Goal: Transaction & Acquisition: Purchase product/service

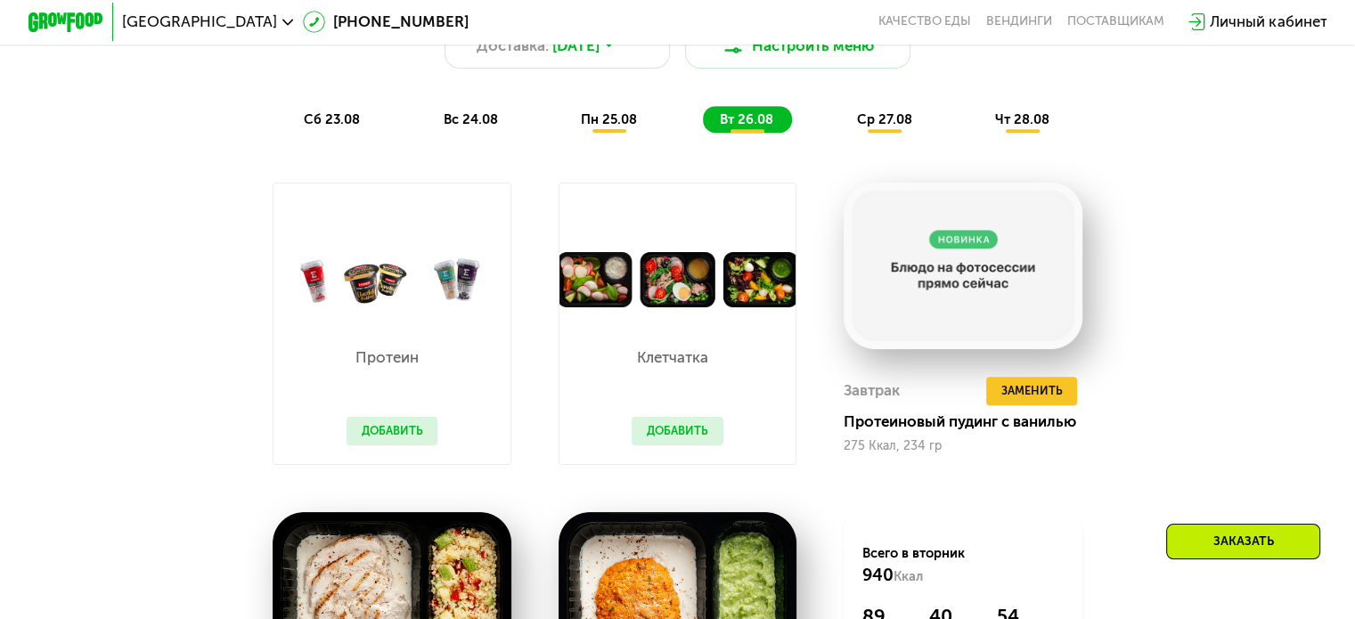
scroll to position [713, 0]
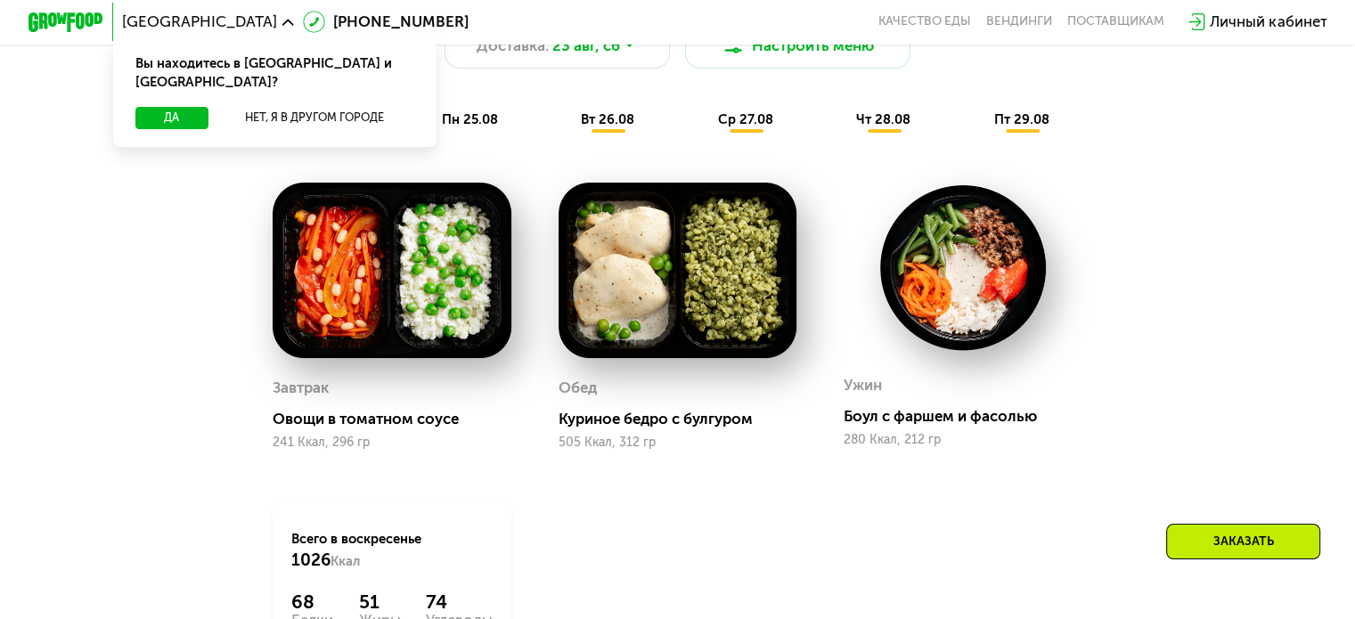
scroll to position [713, 0]
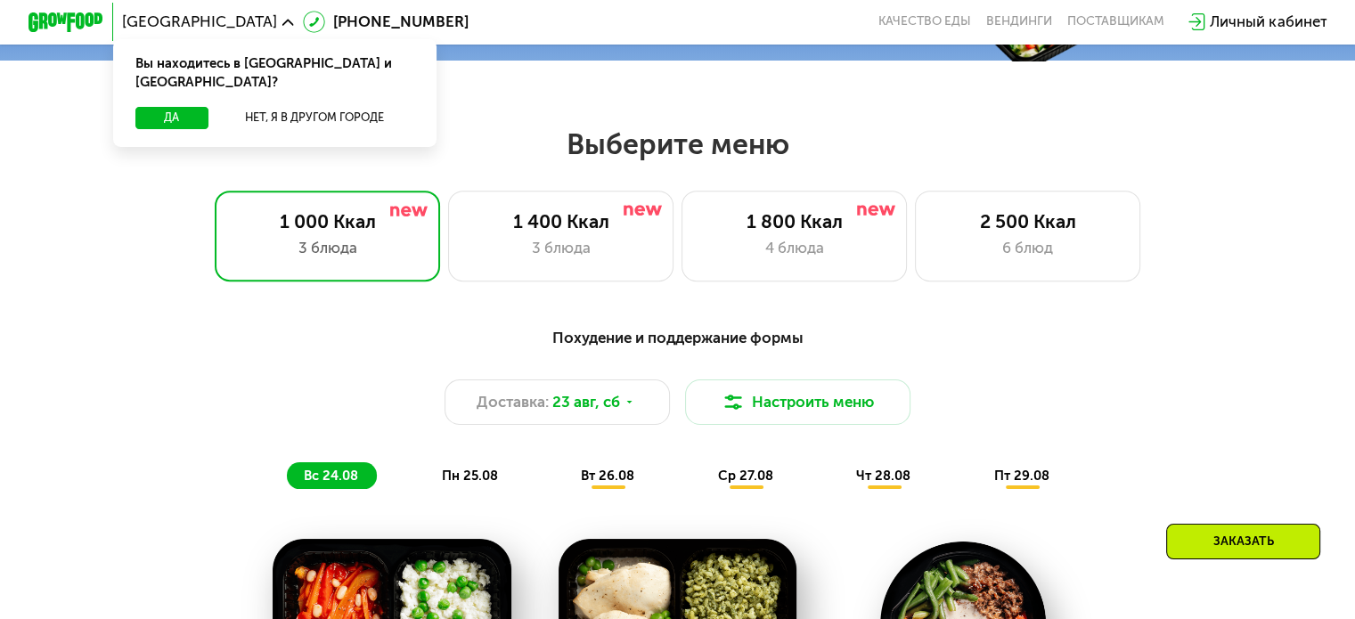
click at [460, 478] on span "пн 25.08" at bounding box center [470, 476] width 56 height 16
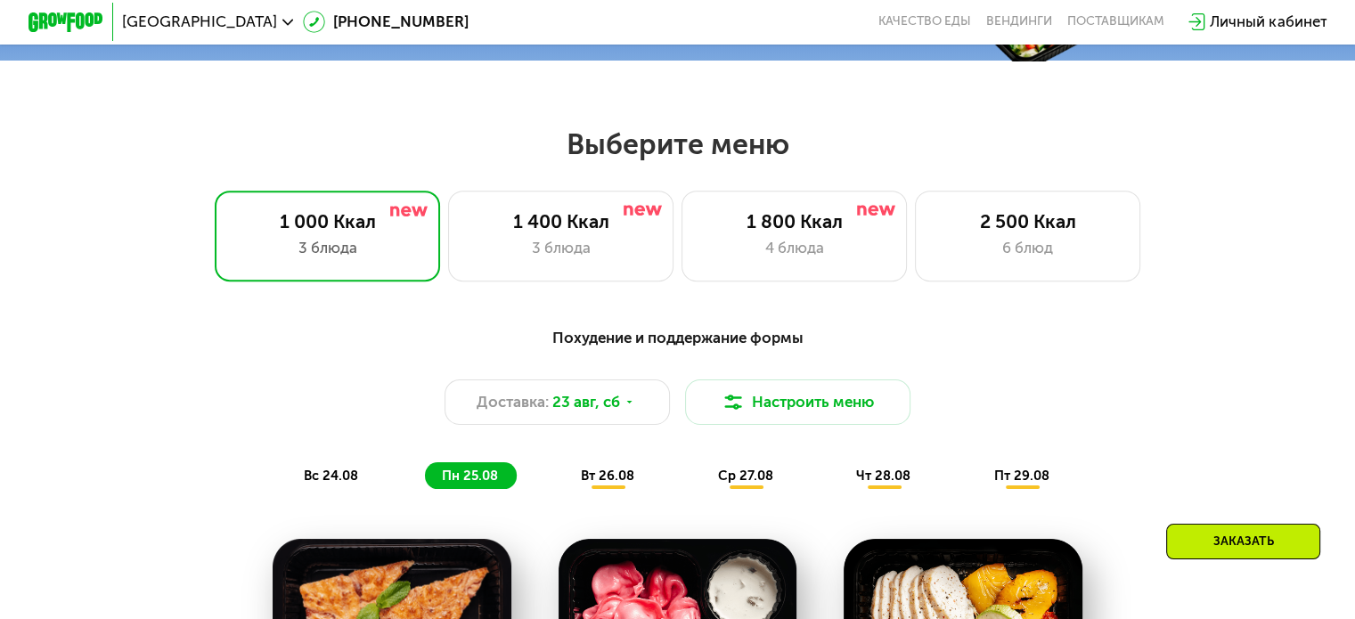
click at [595, 484] on span "вт 26.08" at bounding box center [607, 476] width 53 height 16
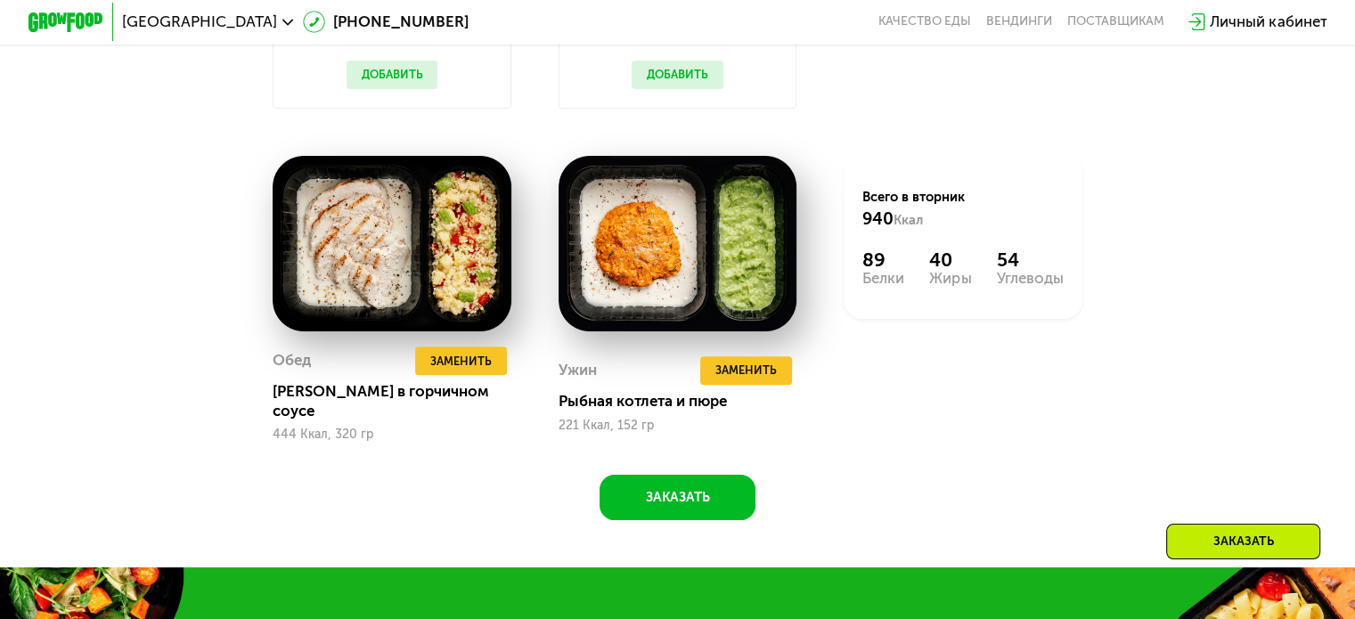
scroll to position [1069, 0]
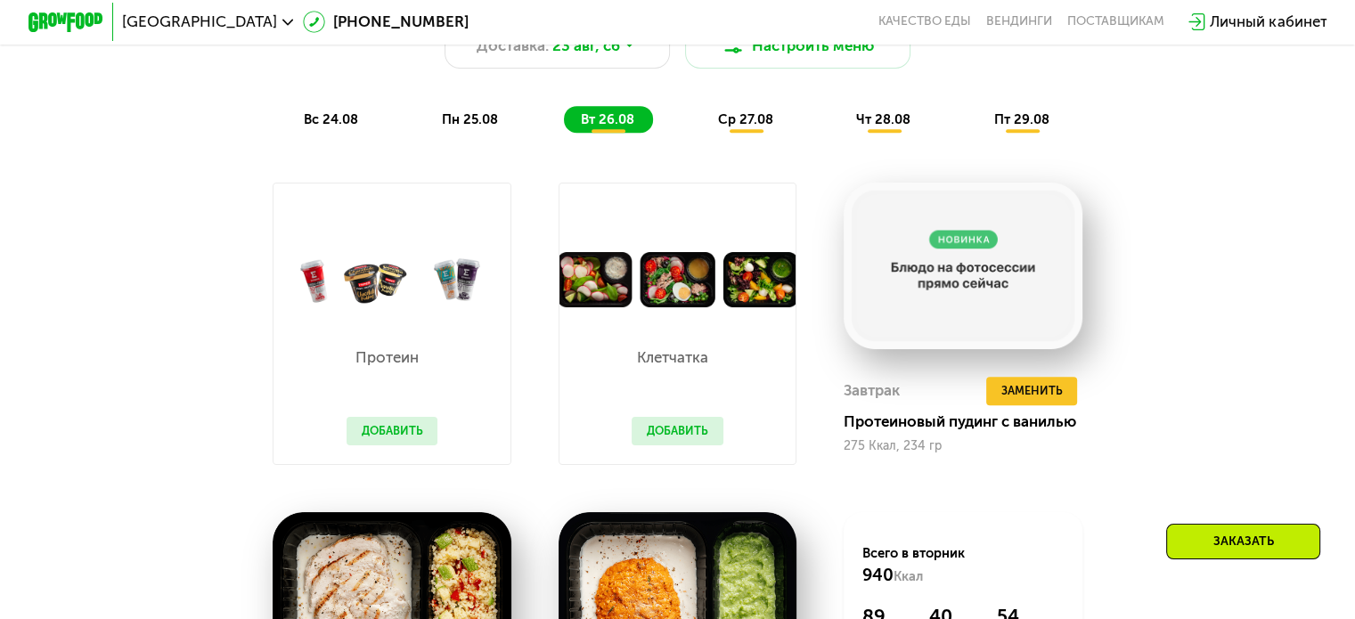
click at [403, 444] on button "Добавить" at bounding box center [393, 431] width 92 height 29
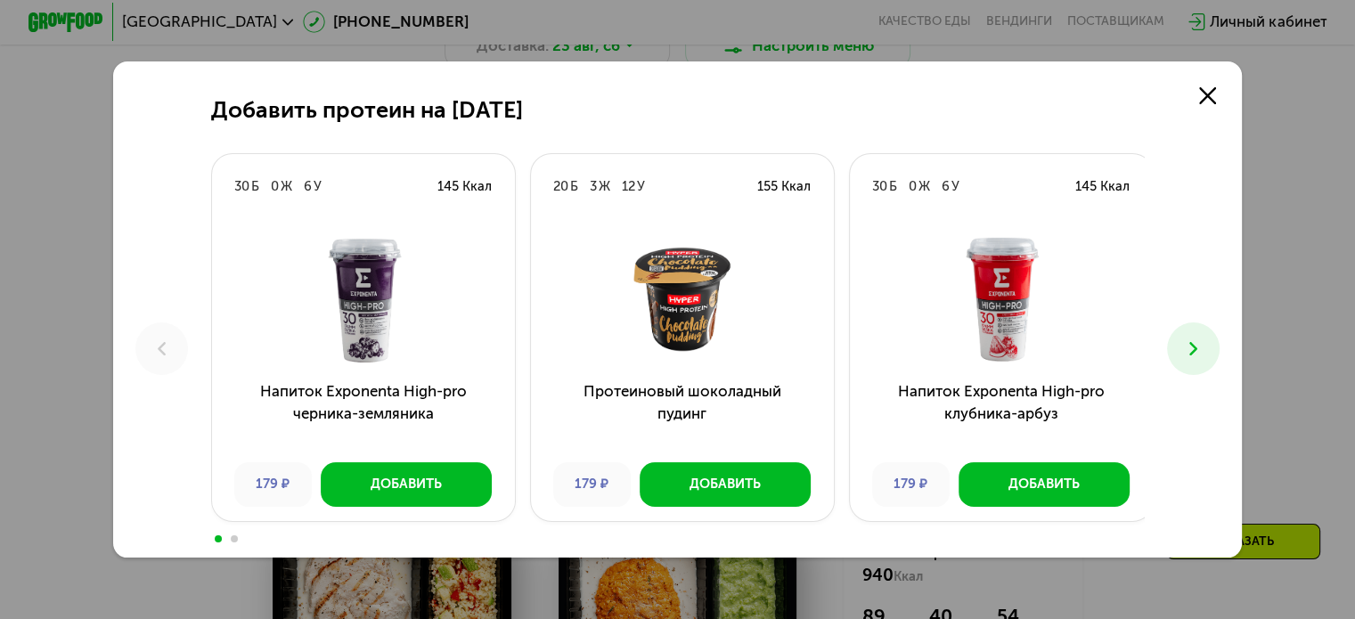
click at [1190, 360] on icon at bounding box center [1193, 349] width 22 height 22
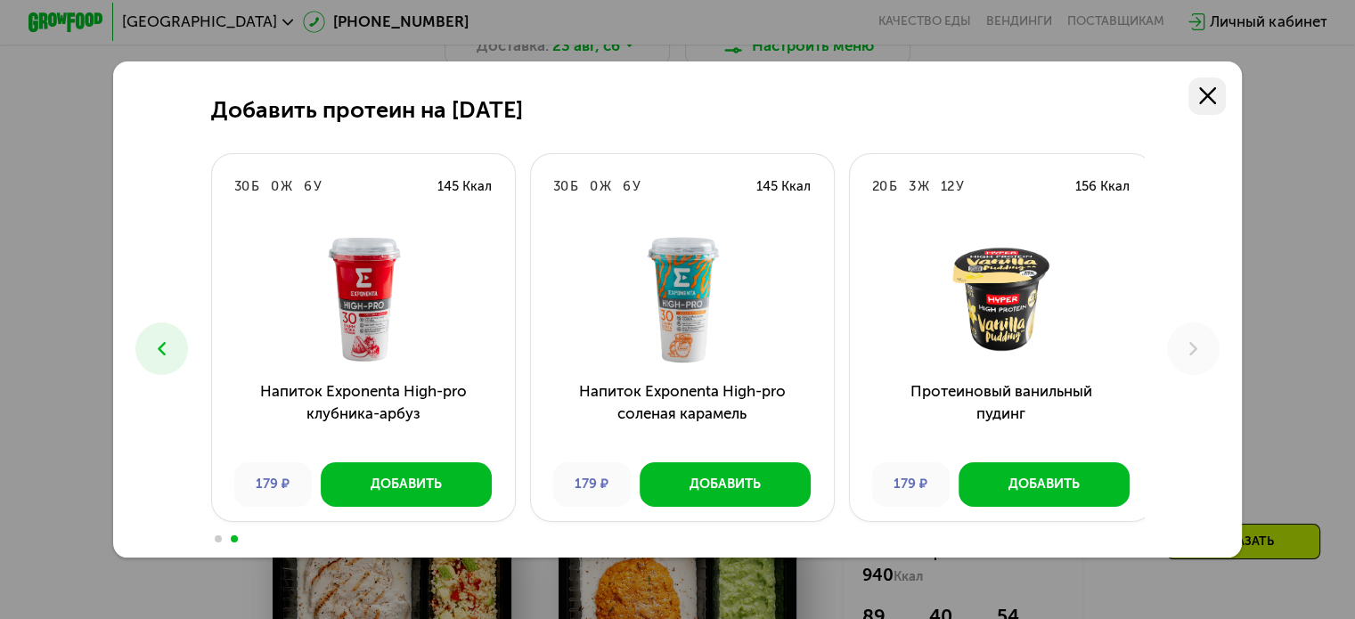
click at [1212, 94] on use at bounding box center [1207, 95] width 17 height 17
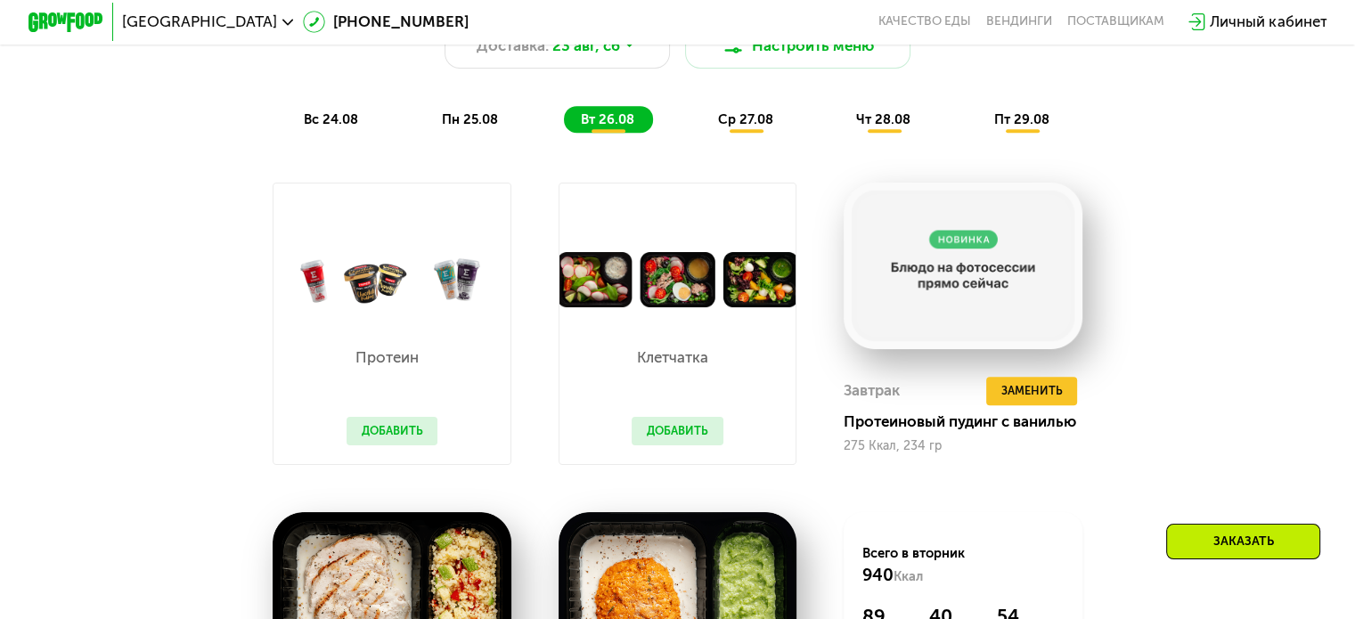
click at [707, 445] on button "Добавить" at bounding box center [678, 431] width 92 height 29
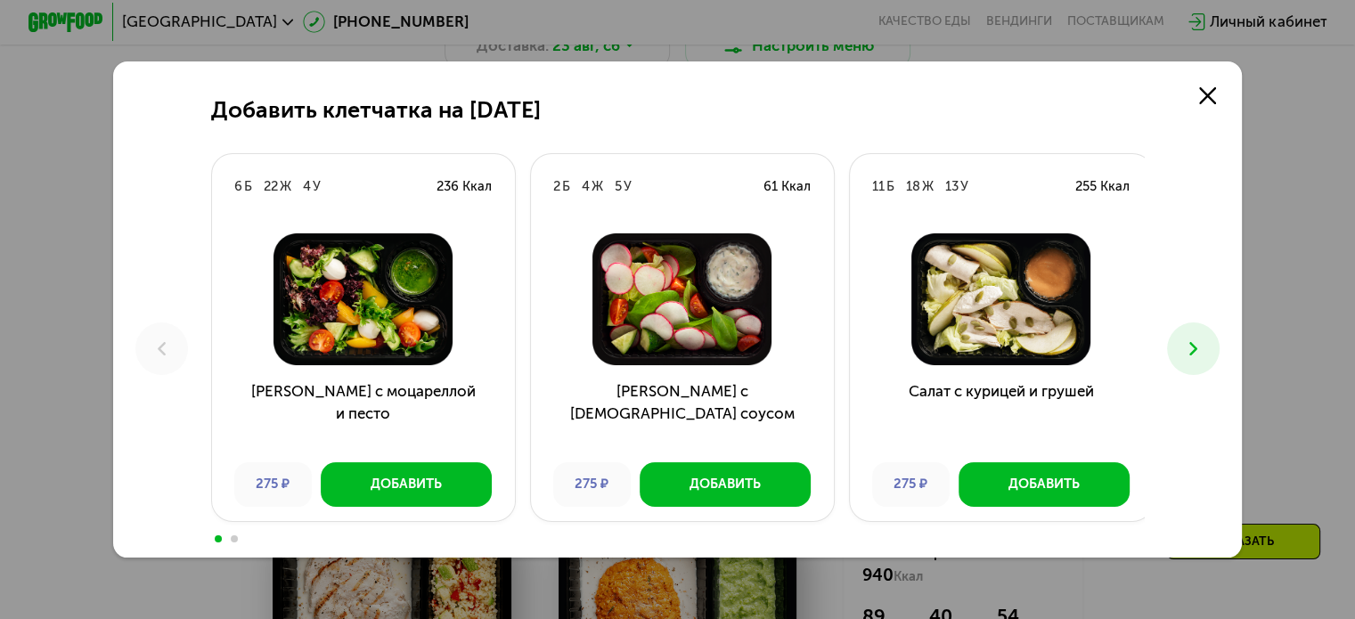
click at [1202, 342] on icon at bounding box center [1193, 349] width 22 height 22
